Goal: Task Accomplishment & Management: Manage account settings

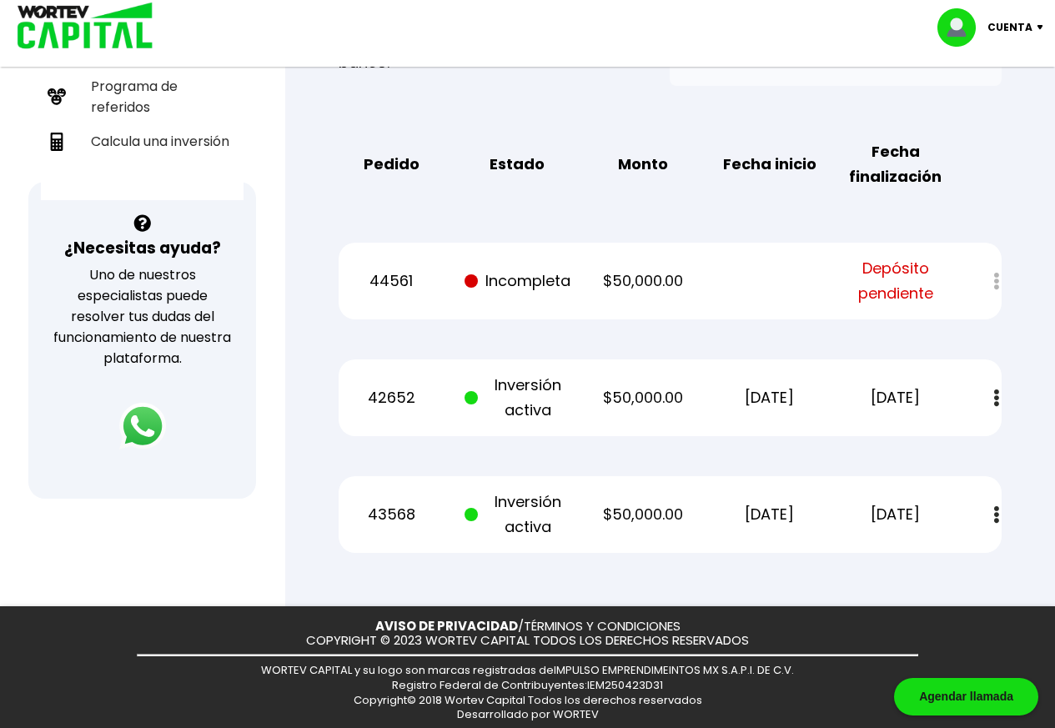
scroll to position [465, 0]
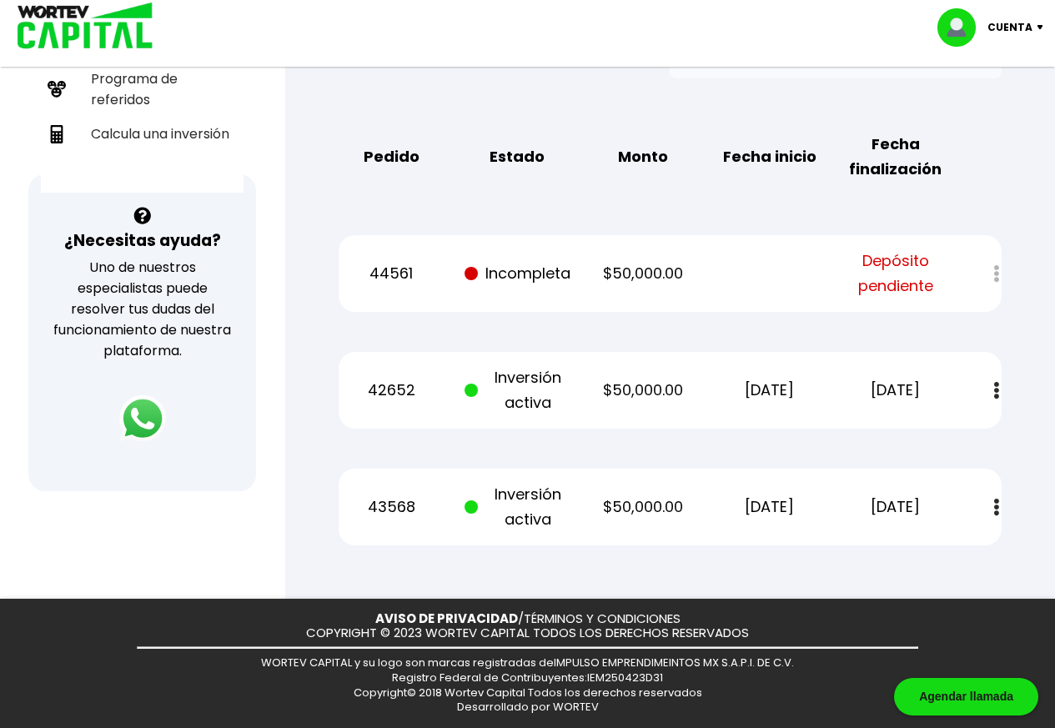
click at [996, 274] on div at bounding box center [984, 274] width 33 height 36
drag, startPoint x: 371, startPoint y: 275, endPoint x: 418, endPoint y: 278, distance: 46.8
click at [418, 278] on p "44561" at bounding box center [392, 273] width 106 height 25
copy p "44561"
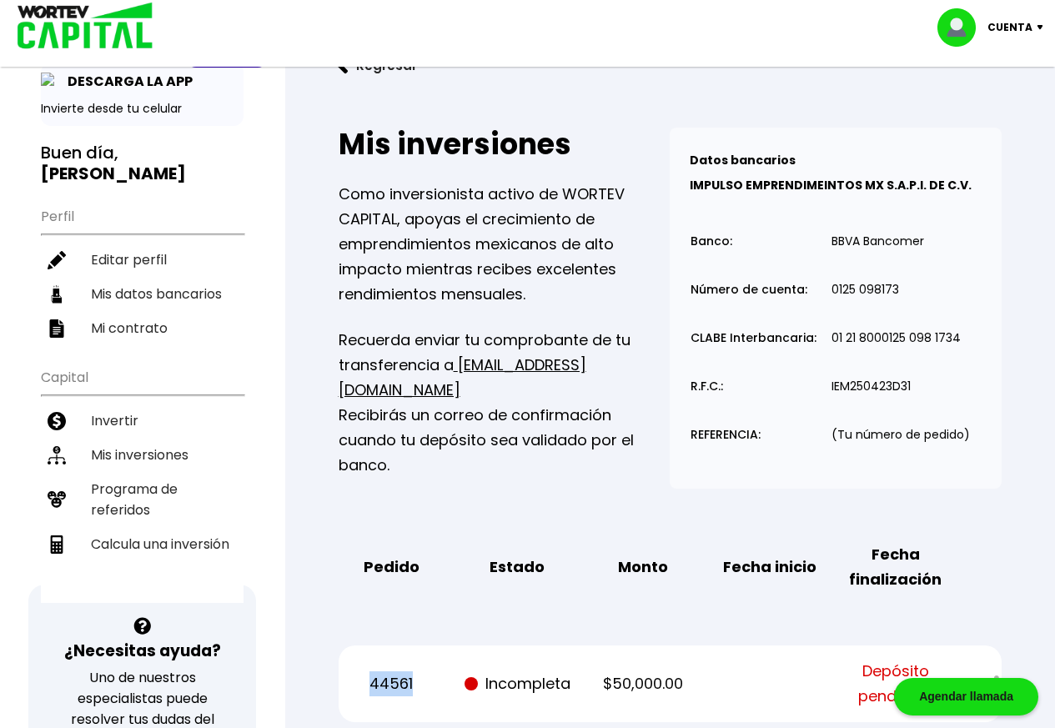
scroll to position [83, 0]
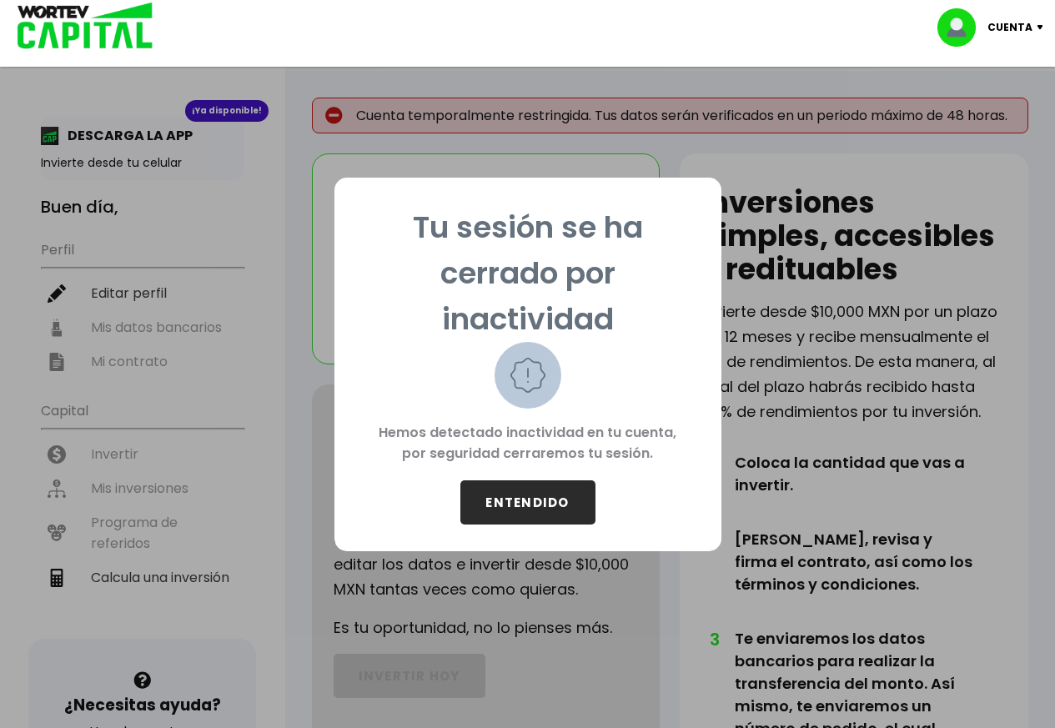
click at [542, 499] on button "ENTENDIDO" at bounding box center [527, 502] width 135 height 44
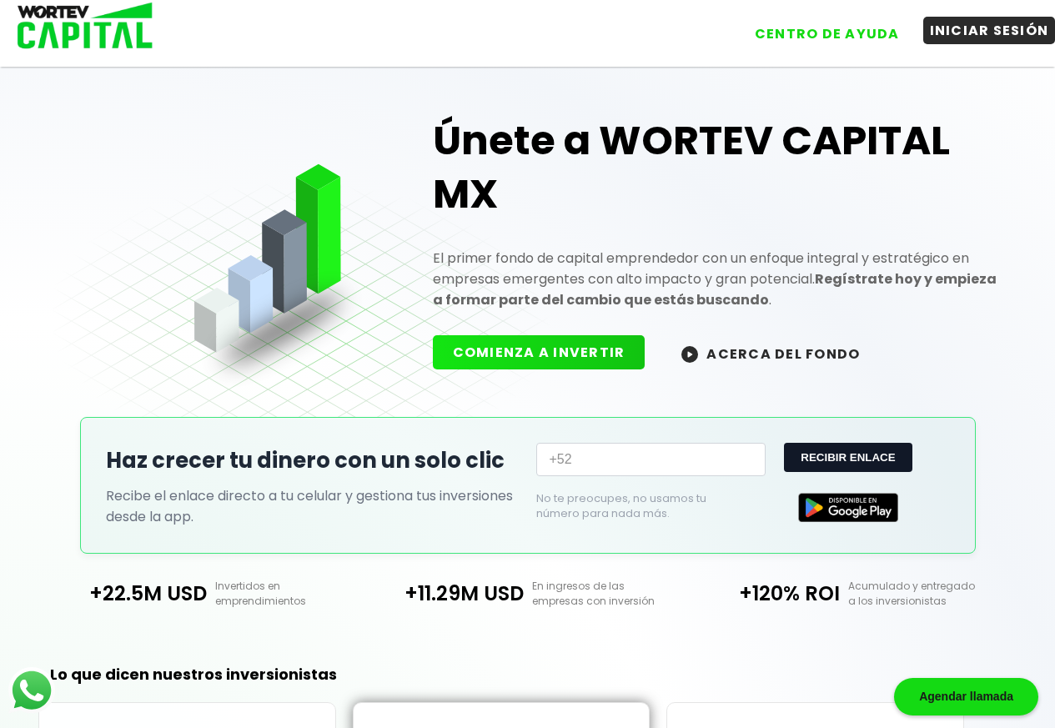
click at [999, 32] on button "INICIAR SESIÓN" at bounding box center [989, 31] width 133 height 28
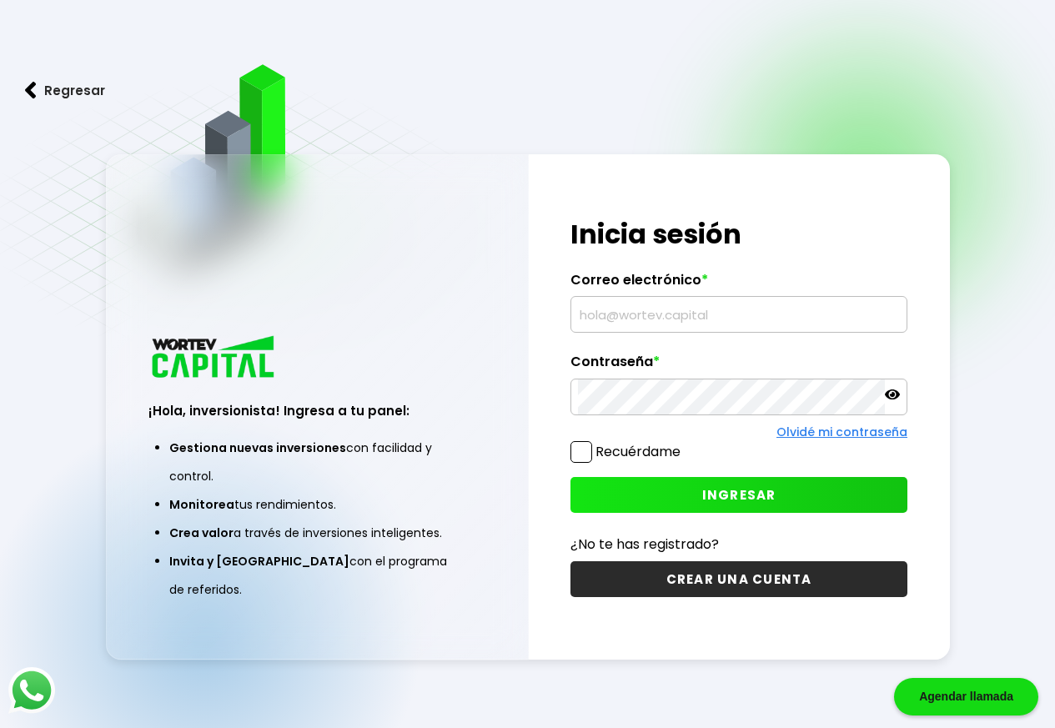
type input "[EMAIL_ADDRESS][DOMAIN_NAME]"
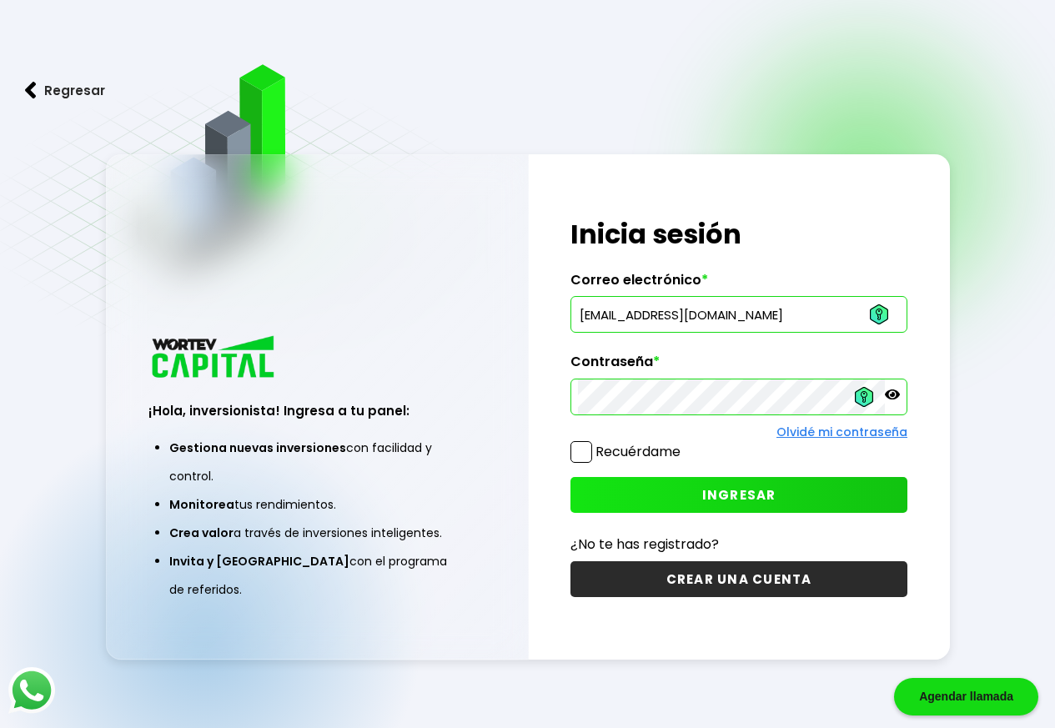
click at [587, 451] on span at bounding box center [581, 452] width 22 height 22
click at [684, 444] on input "Recuérdame" at bounding box center [684, 444] width 0 height 0
click at [744, 505] on button "INGRESAR" at bounding box center [738, 495] width 337 height 36
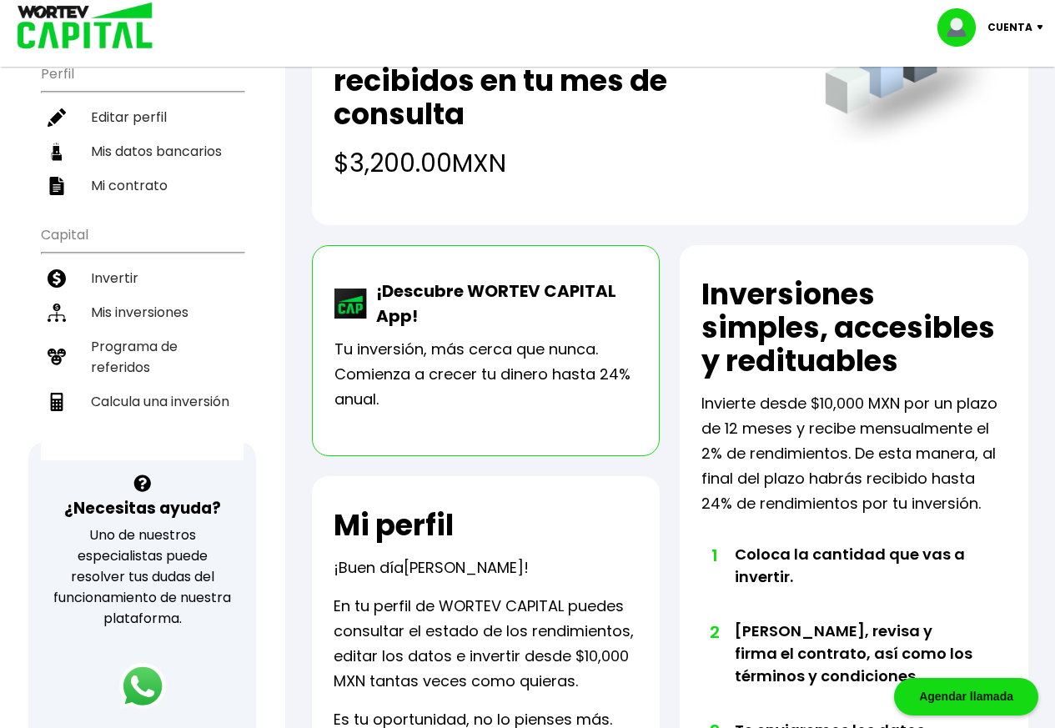
scroll to position [279, 0]
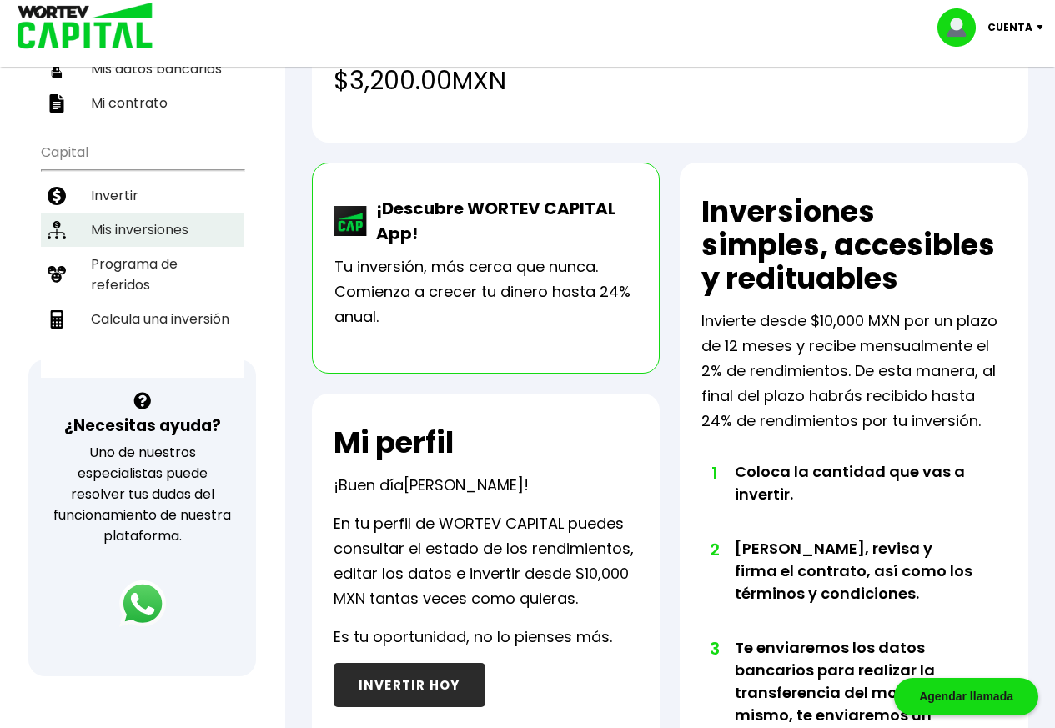
click at [115, 232] on li "Mis inversiones" at bounding box center [142, 230] width 203 height 34
